Goal: Task Accomplishment & Management: Manage account settings

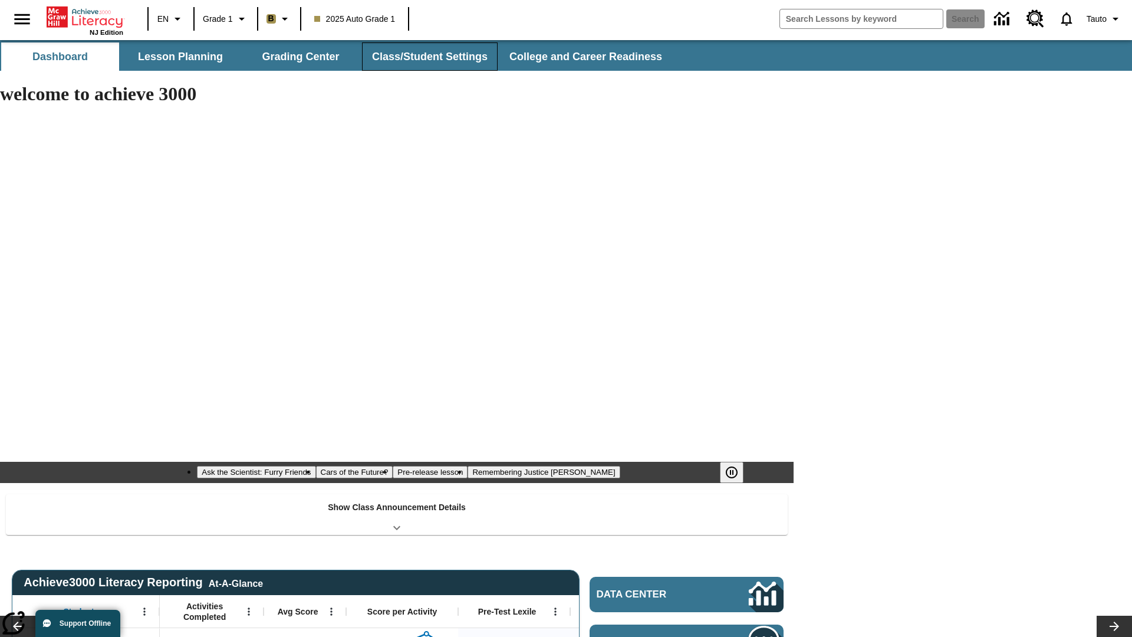
click at [428, 57] on button "Class/Student Settings" at bounding box center [430, 56] width 136 height 28
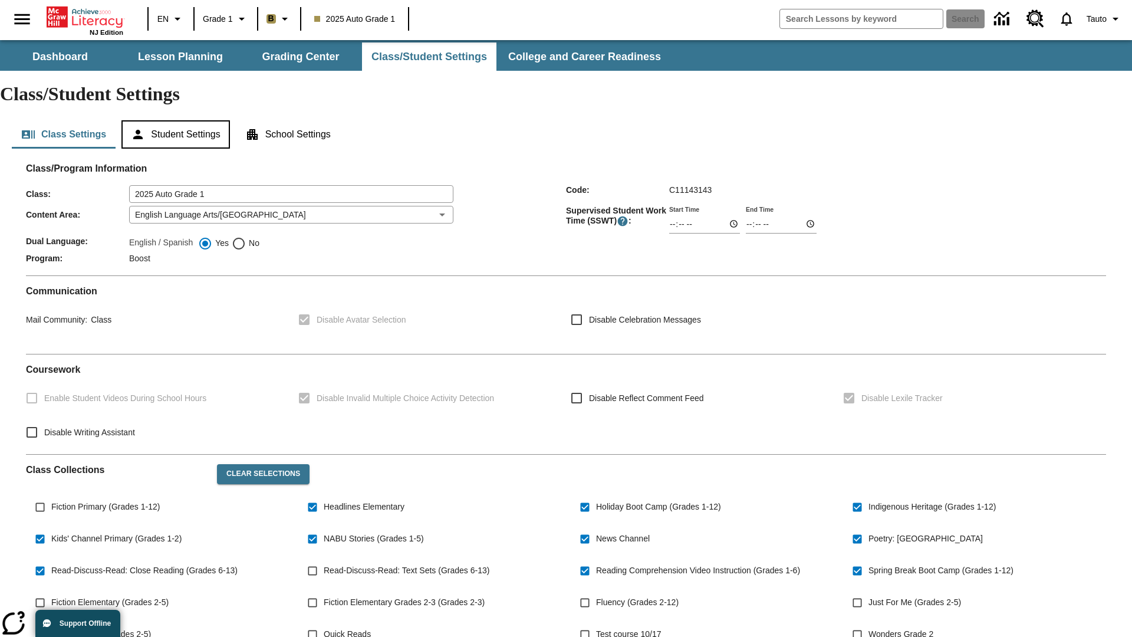
click at [178, 120] on button "Student Settings" at bounding box center [175, 134] width 108 height 28
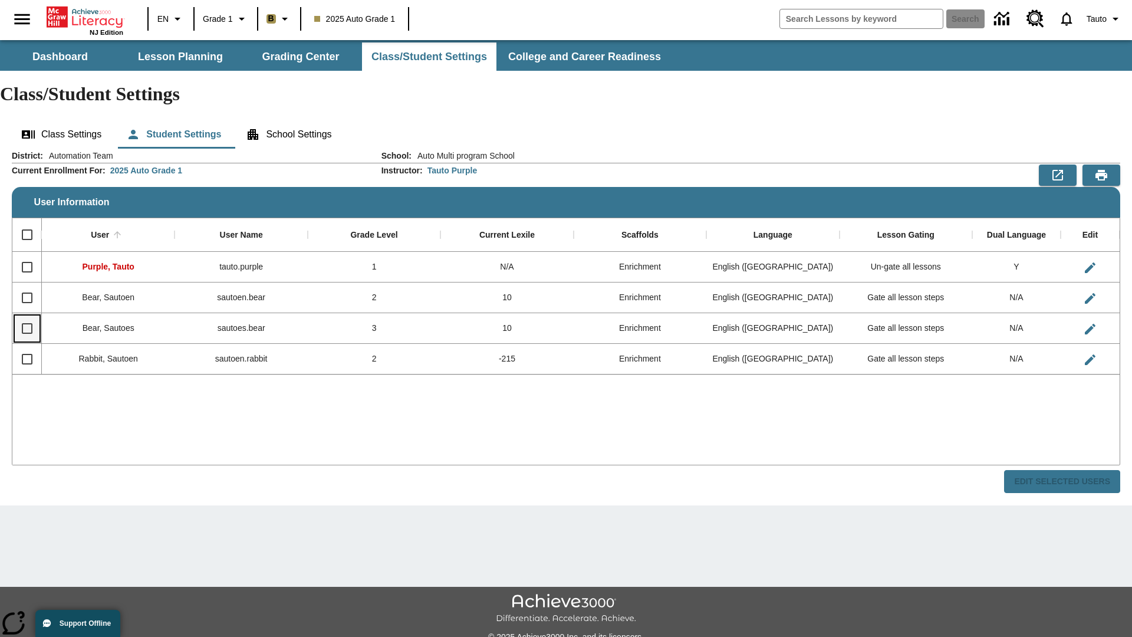
click at [27, 316] on input "Select row" at bounding box center [27, 328] width 25 height 25
checkbox input "true"
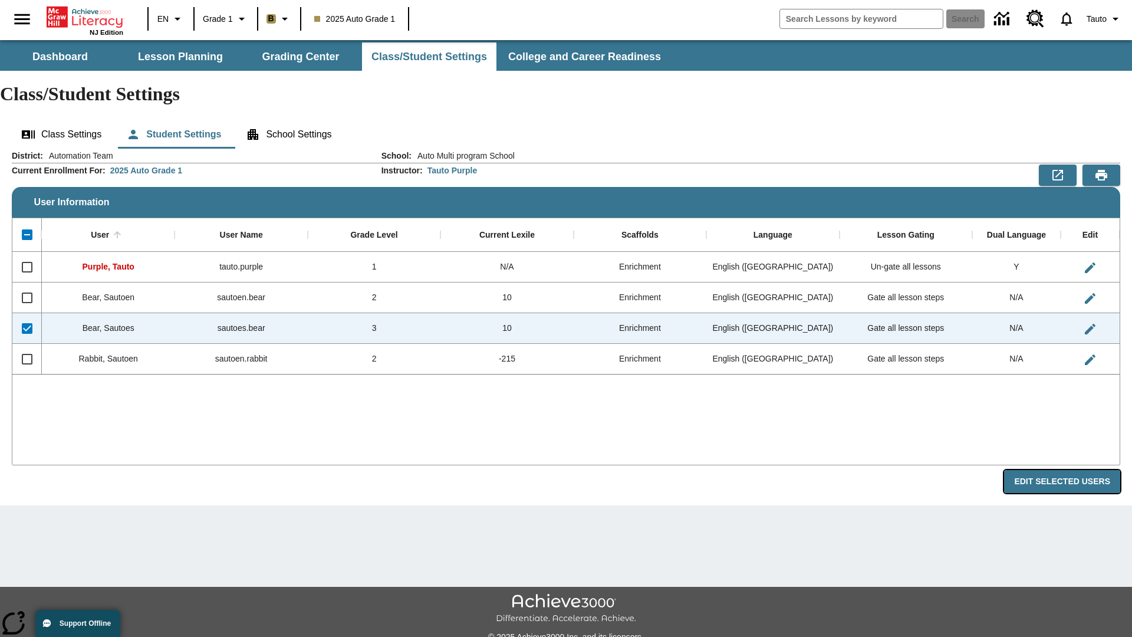
click at [1067, 470] on button "Edit Selected Users" at bounding box center [1062, 481] width 116 height 23
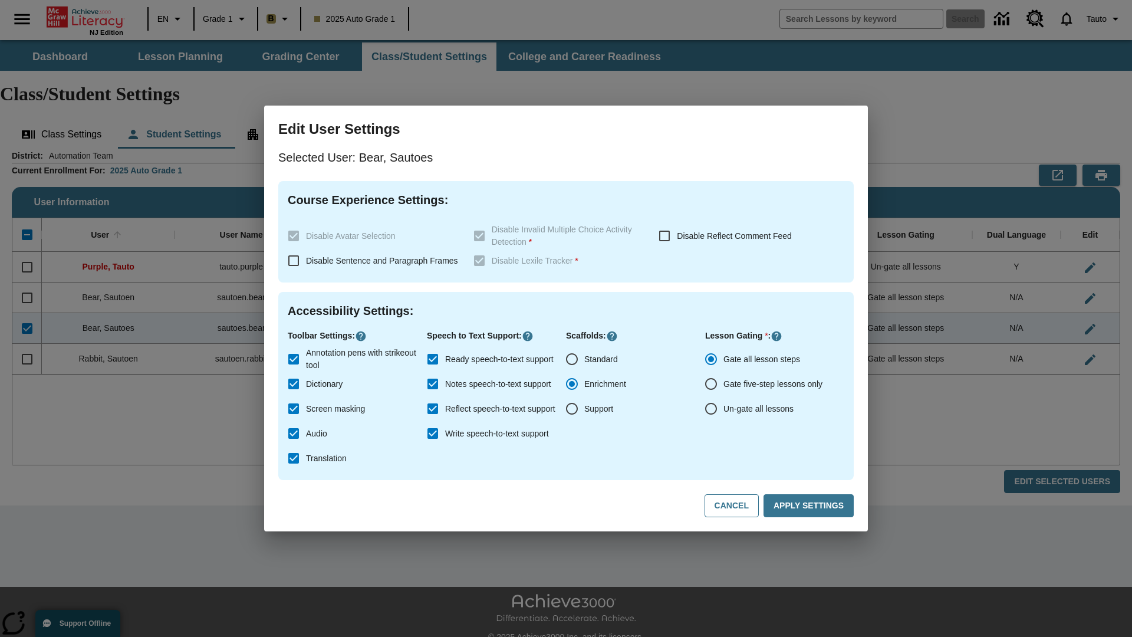
click at [711, 409] on input "Un-gate all lessons" at bounding box center [711, 408] width 25 height 25
radio input "true"
click at [811, 506] on button "Apply Settings" at bounding box center [809, 505] width 90 height 23
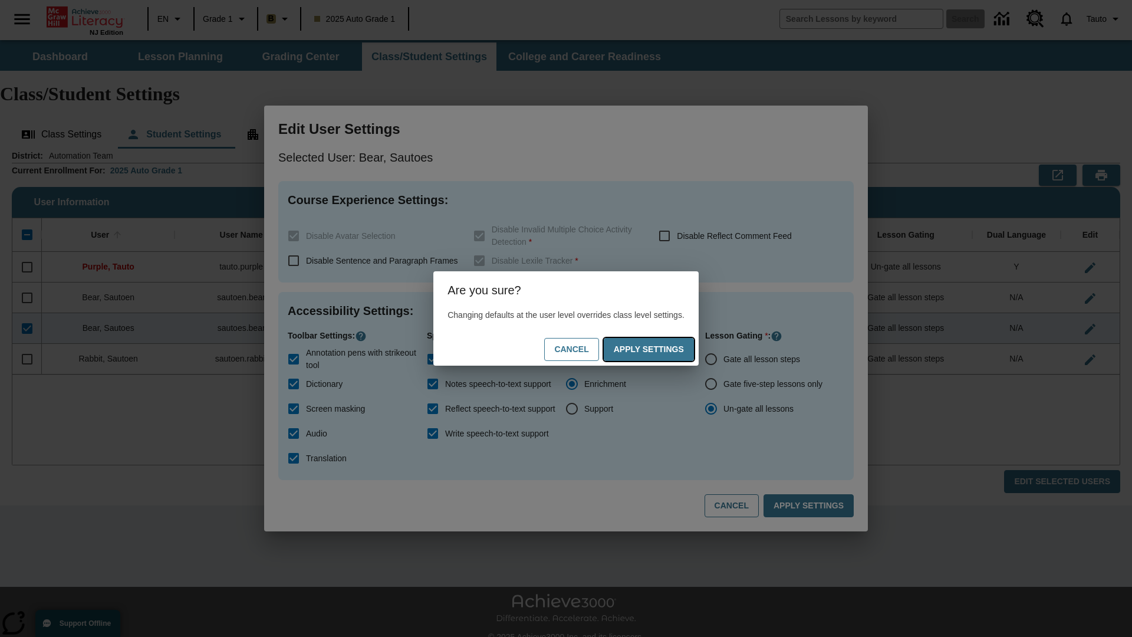
click at [661, 349] on button "Apply Settings" at bounding box center [649, 349] width 90 height 23
radio input "true"
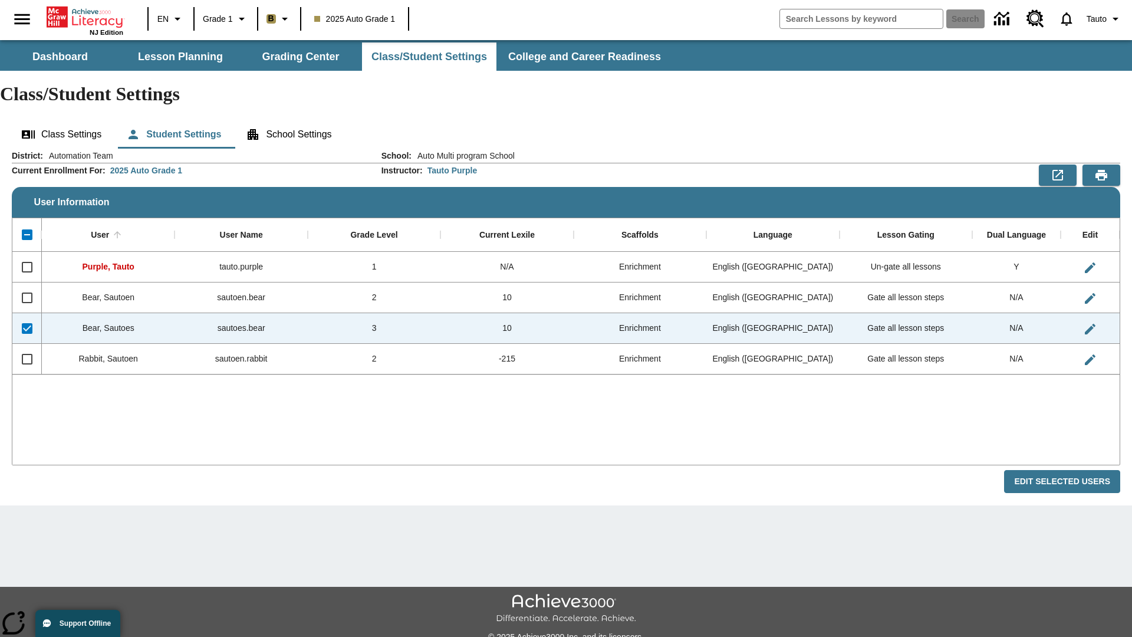
checkbox input "false"
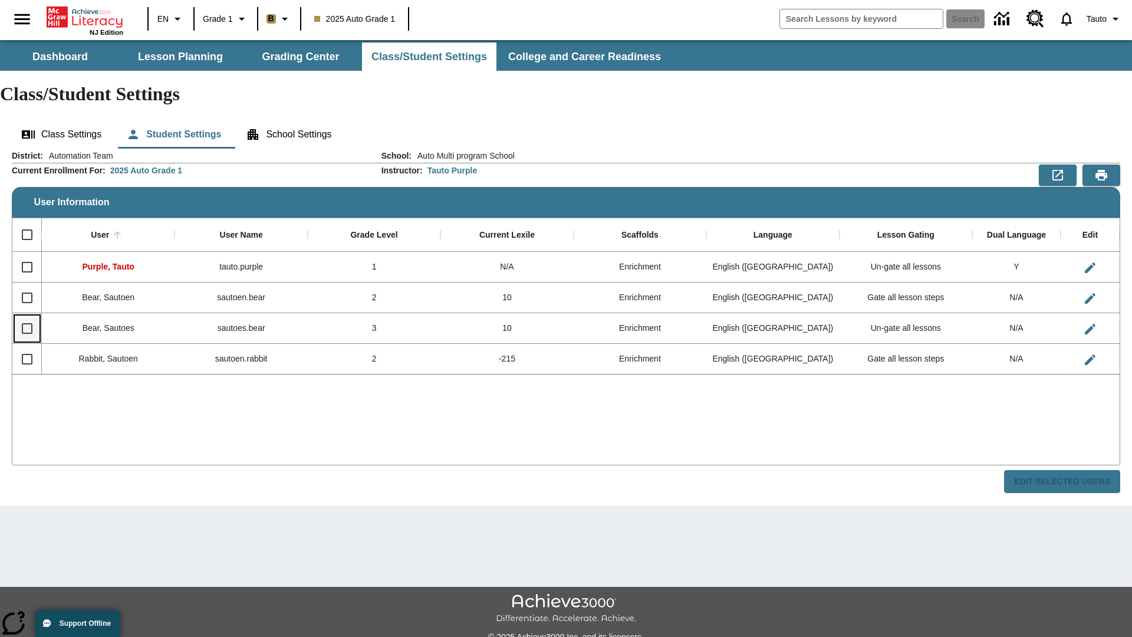
click at [27, 316] on input "Select row" at bounding box center [27, 328] width 25 height 25
checkbox input "true"
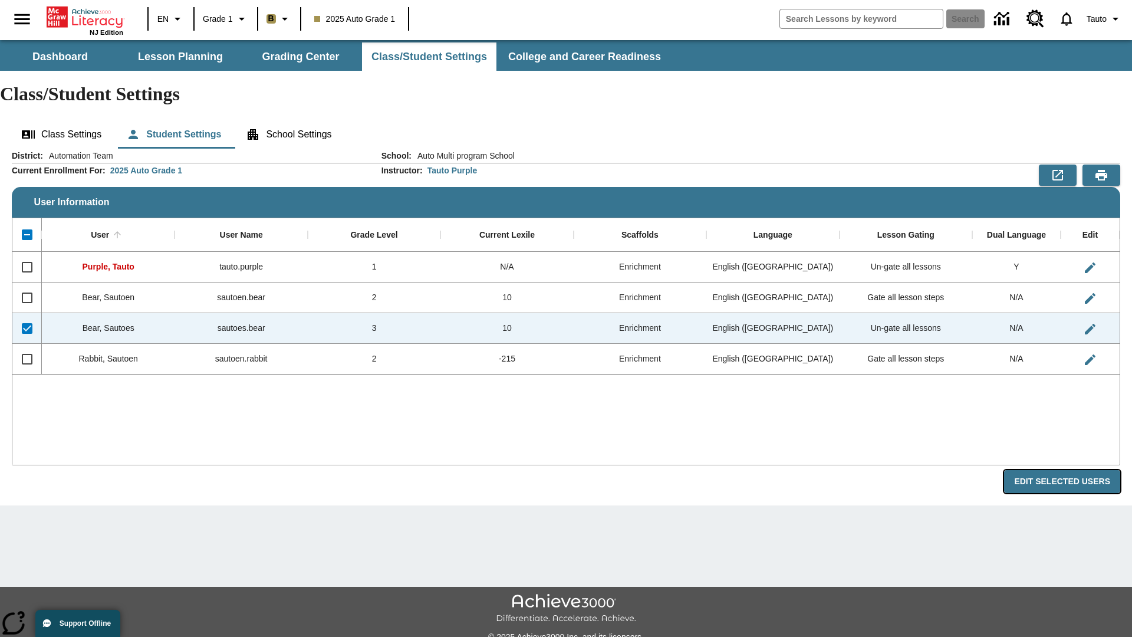
click at [1067, 470] on button "Edit Selected Users" at bounding box center [1062, 481] width 116 height 23
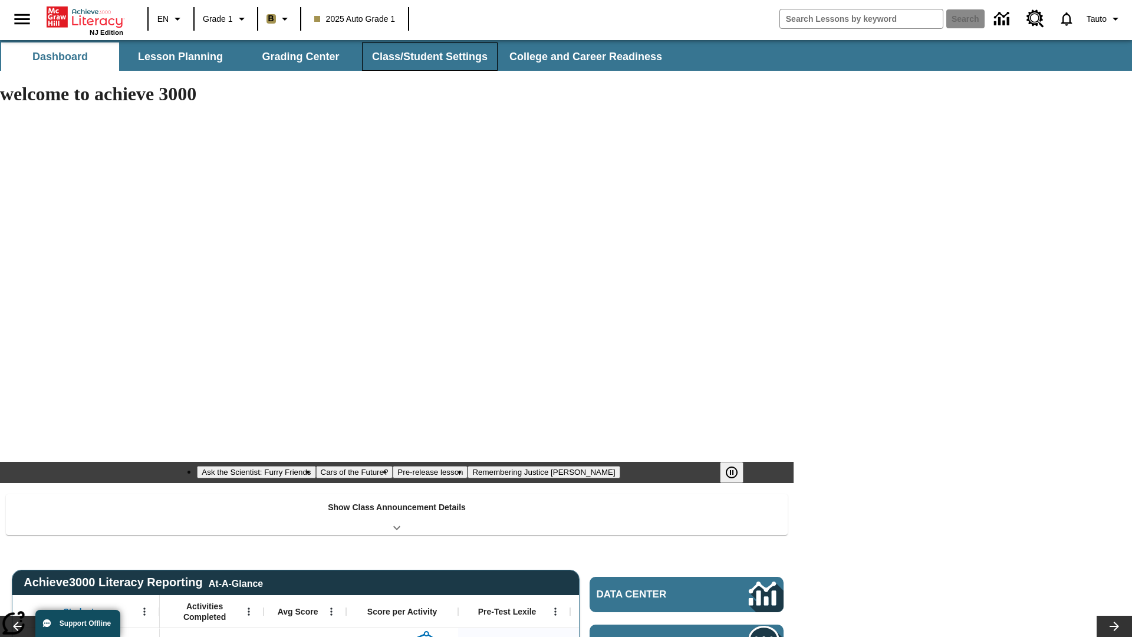
click at [428, 57] on button "Class/Student Settings" at bounding box center [430, 56] width 136 height 28
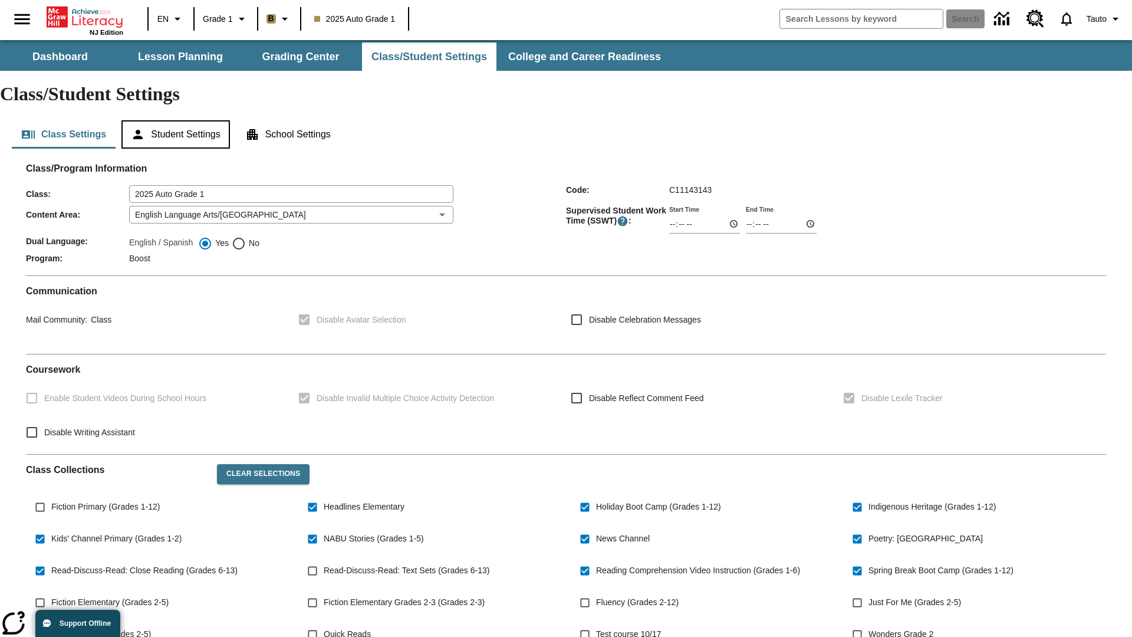
click at [178, 120] on button "Student Settings" at bounding box center [175, 134] width 108 height 28
